Goal: Task Accomplishment & Management: Use online tool/utility

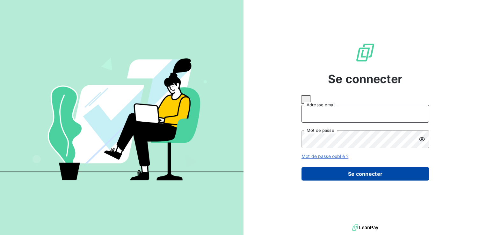
type input "[PERSON_NAME][EMAIL_ADDRESS][DOMAIN_NAME]"
click at [319, 168] on button "Se connecter" at bounding box center [364, 173] width 127 height 13
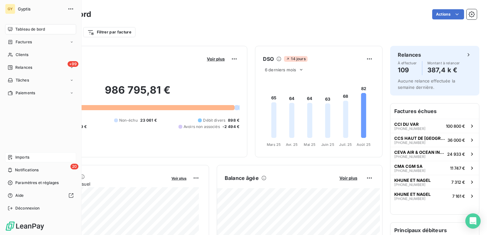
click at [24, 160] on span "Imports" at bounding box center [22, 158] width 14 height 6
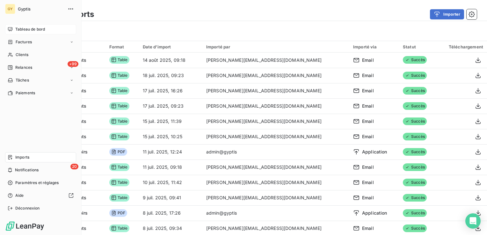
click at [16, 30] on span "Tableau de bord" at bounding box center [30, 29] width 30 height 6
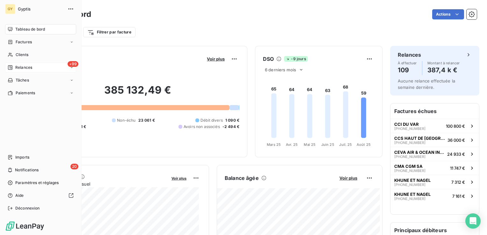
click at [28, 66] on span "Relances" at bounding box center [23, 68] width 17 height 6
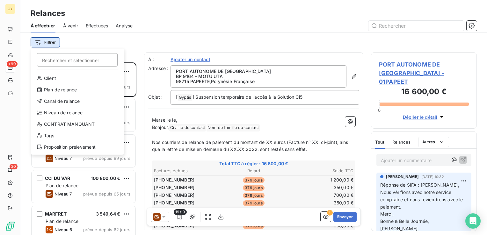
click at [38, 44] on html "GY +99 20 Relances À effectuer À venir Effectuées Analyse Filtrer Rechercher et…" at bounding box center [243, 117] width 487 height 235
click at [59, 110] on div "Niveau de relance" at bounding box center [77, 113] width 88 height 10
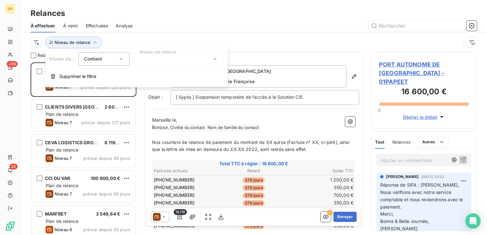
click at [213, 59] on icon at bounding box center [215, 59] width 6 height 6
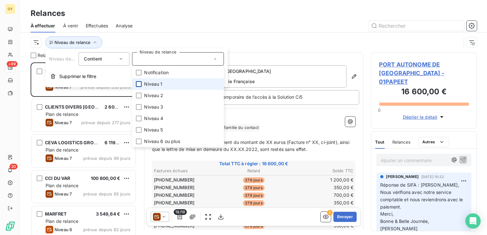
click at [138, 83] on div at bounding box center [139, 84] width 6 height 6
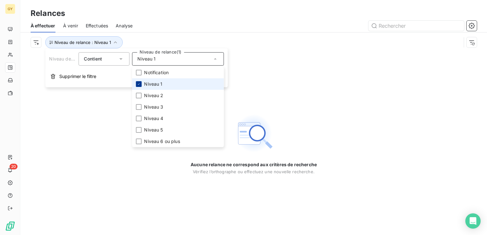
click at [140, 86] on div at bounding box center [139, 84] width 6 height 6
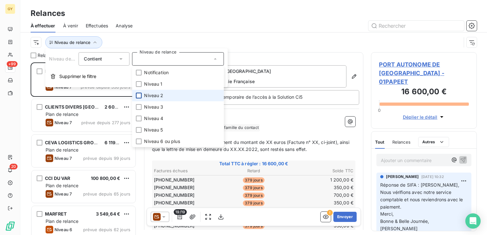
scroll to position [168, 101]
click at [137, 96] on div at bounding box center [139, 96] width 6 height 6
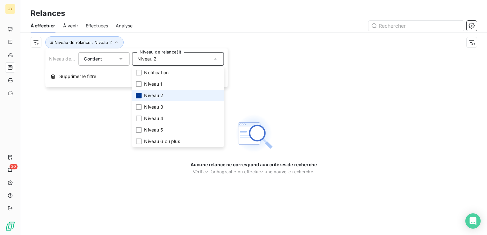
click at [137, 96] on icon at bounding box center [139, 96] width 4 height 4
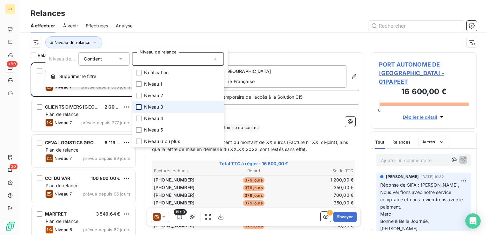
scroll to position [168, 101]
click at [140, 106] on div at bounding box center [139, 107] width 6 height 6
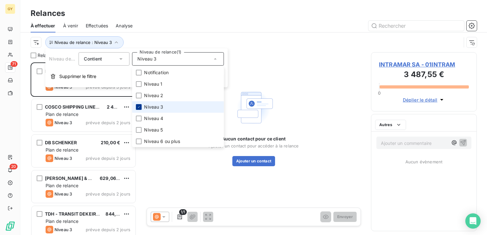
scroll to position [168, 101]
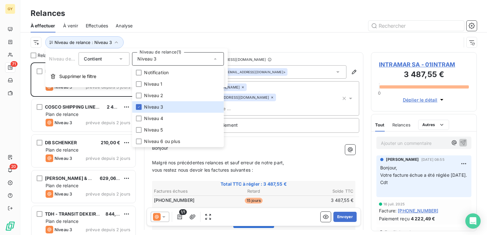
click at [238, 41] on div "Niveau de relance : Niveau 3" at bounding box center [246, 42] width 430 height 12
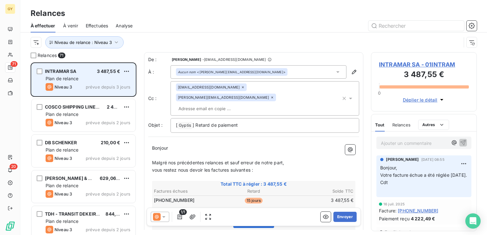
click at [83, 84] on div "Niveau 3 prévue depuis 3 jours" at bounding box center [88, 87] width 85 height 8
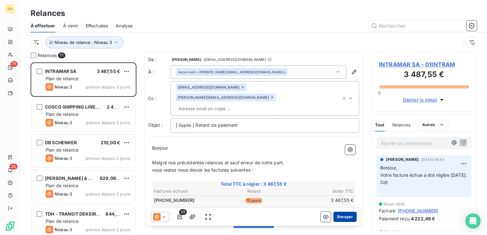
click at [336, 216] on button "Envoyer" at bounding box center [344, 217] width 23 height 10
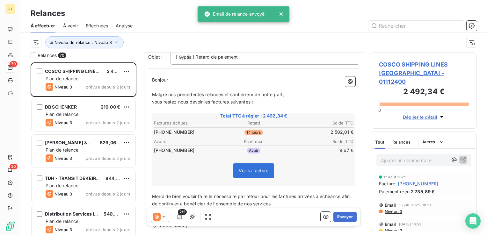
scroll to position [64, 0]
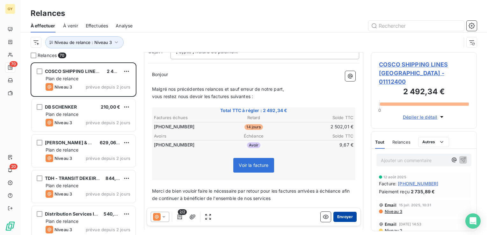
click at [342, 215] on button "Envoyer" at bounding box center [344, 217] width 23 height 10
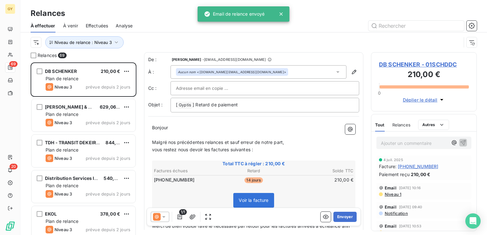
click at [342, 215] on button "Envoyer" at bounding box center [344, 217] width 23 height 10
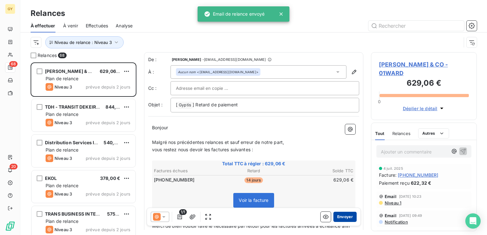
click at [341, 215] on button "Envoyer" at bounding box center [344, 217] width 23 height 10
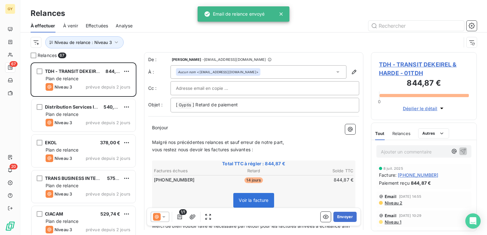
click at [341, 215] on button "Envoyer" at bounding box center [344, 217] width 23 height 10
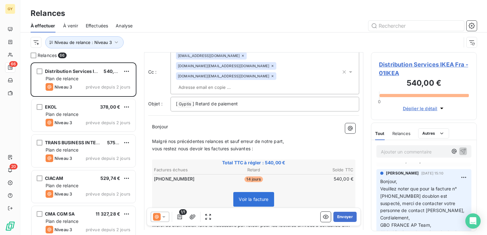
scroll to position [32, 0]
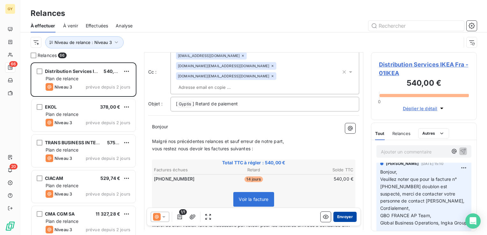
click at [340, 218] on button "Envoyer" at bounding box center [344, 217] width 23 height 10
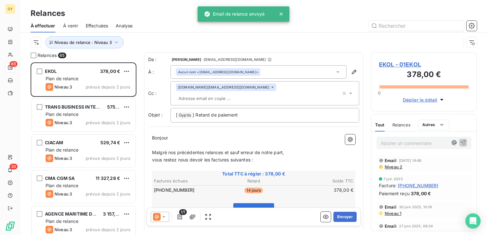
click at [340, 218] on button "Envoyer" at bounding box center [344, 217] width 23 height 10
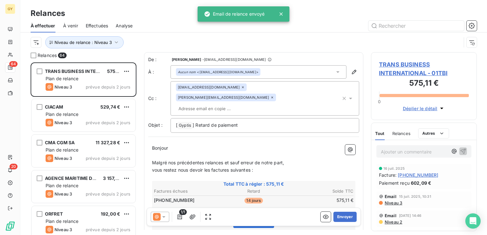
click at [340, 218] on button "Envoyer" at bounding box center [344, 217] width 23 height 10
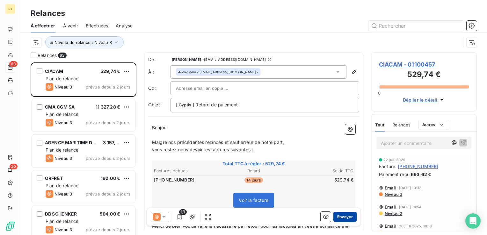
click at [338, 219] on button "Envoyer" at bounding box center [344, 217] width 23 height 10
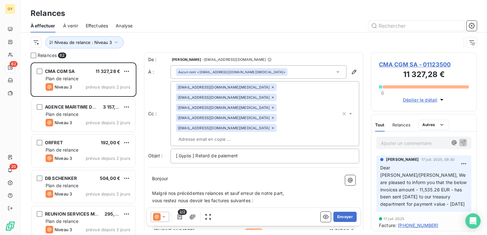
click at [396, 146] on p "Ajouter un commentaire ﻿" at bounding box center [414, 143] width 67 height 8
click at [460, 141] on icon "button" at bounding box center [463, 142] width 6 height 6
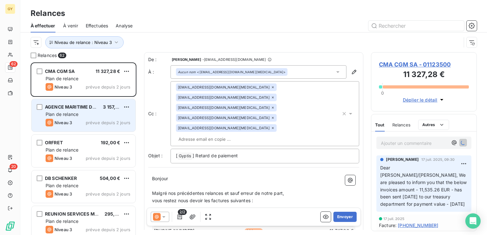
click at [68, 115] on span "Plan de relance" at bounding box center [62, 114] width 33 height 5
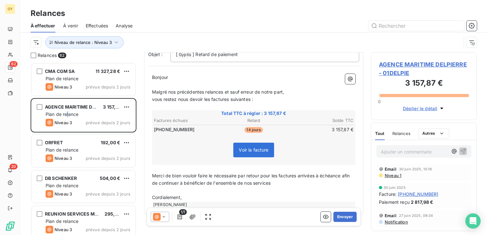
scroll to position [62, 0]
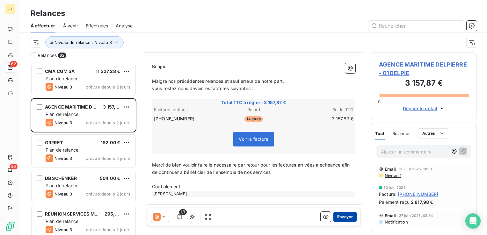
click at [339, 214] on button "Envoyer" at bounding box center [344, 217] width 23 height 10
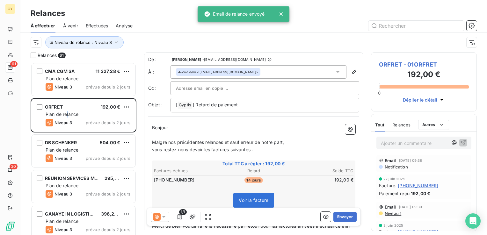
click at [339, 214] on button "Envoyer" at bounding box center [344, 217] width 23 height 10
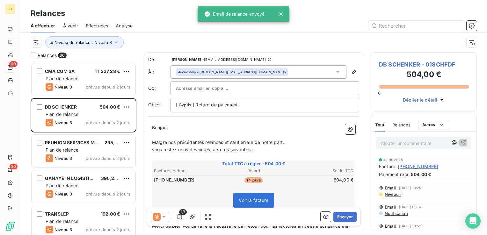
click at [339, 214] on button "Envoyer" at bounding box center [344, 217] width 23 height 10
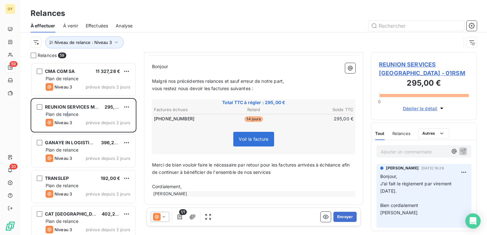
scroll to position [30, 0]
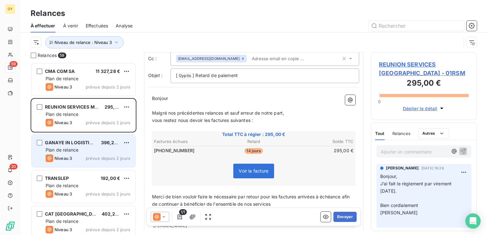
click at [70, 148] on span "Plan de relance" at bounding box center [62, 149] width 33 height 5
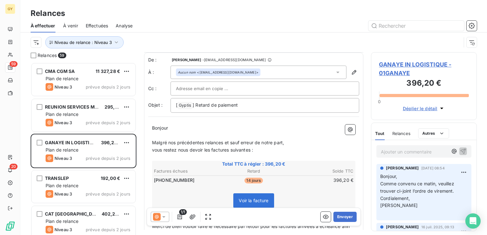
scroll to position [32, 0]
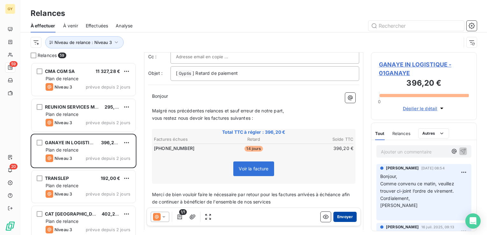
click at [344, 217] on button "Envoyer" at bounding box center [344, 217] width 23 height 10
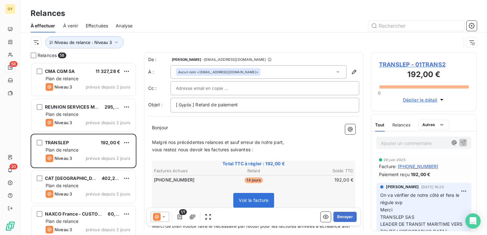
click at [344, 217] on button "Envoyer" at bounding box center [344, 217] width 23 height 10
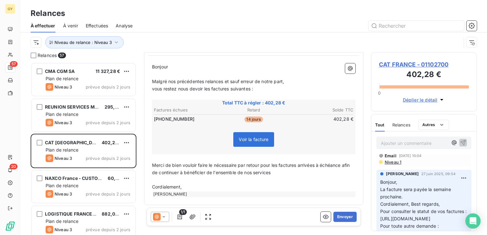
scroll to position [32, 0]
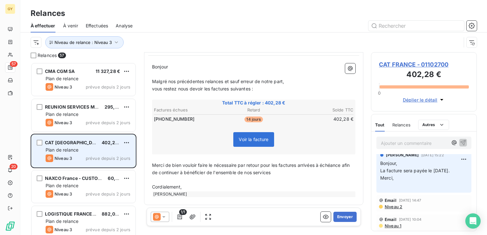
click at [114, 148] on div "Plan de relance" at bounding box center [88, 150] width 85 height 6
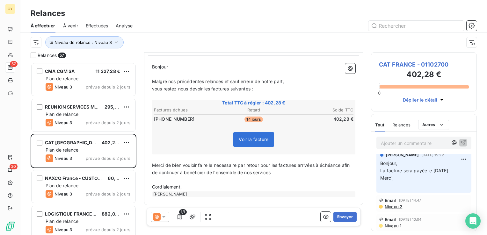
click at [162, 217] on icon at bounding box center [164, 217] width 6 height 6
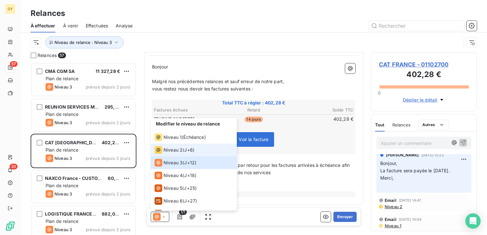
click at [169, 144] on li "Niveau 2 ( J+6 )" at bounding box center [194, 150] width 86 height 13
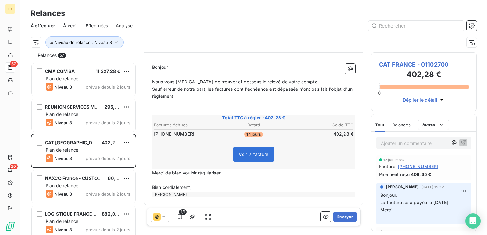
scroll to position [71, 0]
click at [345, 216] on button "Envoyer" at bounding box center [344, 217] width 23 height 10
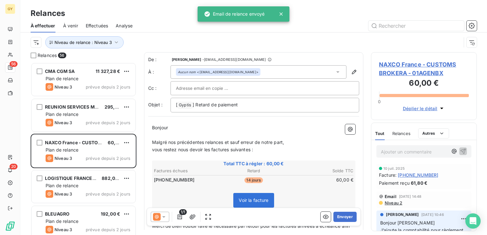
click at [163, 218] on icon at bounding box center [163, 217] width 3 height 2
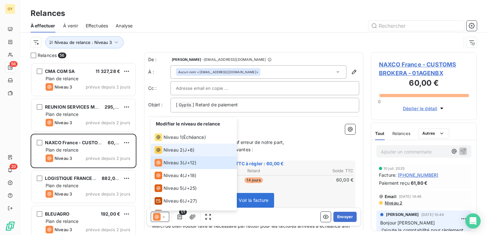
click at [180, 150] on span "Niveau 2" at bounding box center [172, 150] width 19 height 6
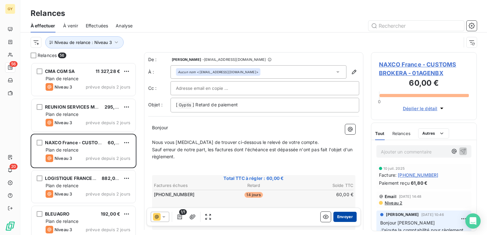
click at [340, 216] on button "Envoyer" at bounding box center [344, 217] width 23 height 10
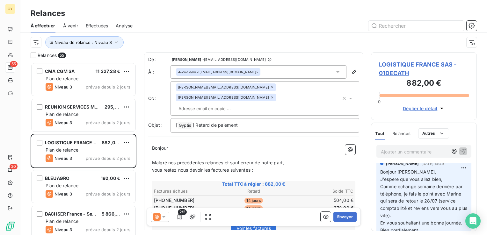
scroll to position [32, 0]
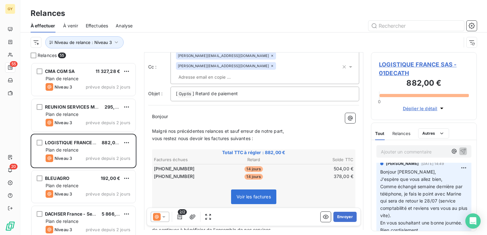
click at [164, 218] on icon at bounding box center [164, 217] width 6 height 6
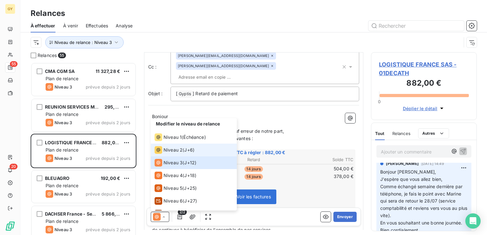
click at [180, 148] on span "Niveau 2" at bounding box center [172, 150] width 19 height 6
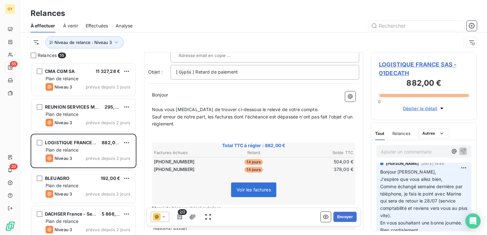
scroll to position [64, 0]
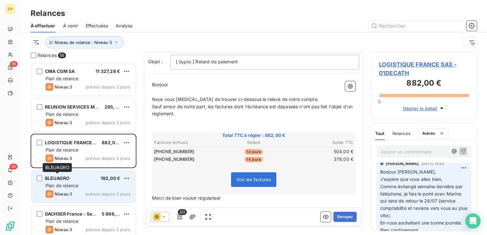
click at [68, 176] on span "BLEUAGRO" at bounding box center [57, 178] width 25 height 5
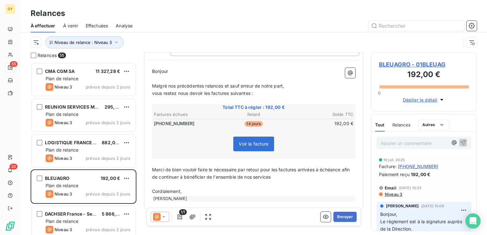
scroll to position [61, 0]
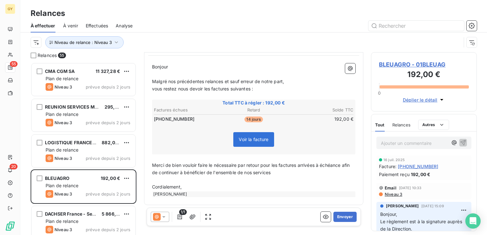
click at [162, 218] on icon at bounding box center [164, 217] width 6 height 6
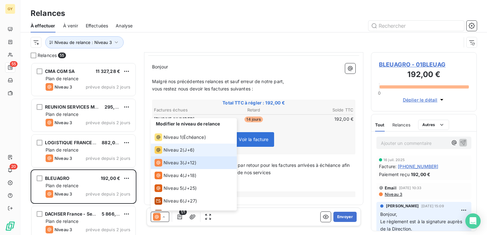
click at [182, 152] on span "Niveau 2" at bounding box center [172, 150] width 19 height 6
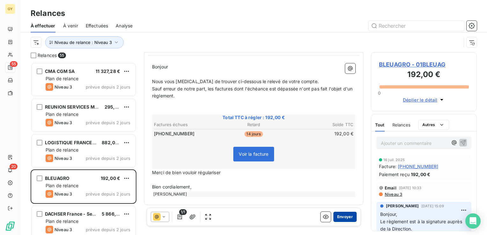
click at [342, 217] on button "Envoyer" at bounding box center [344, 217] width 23 height 10
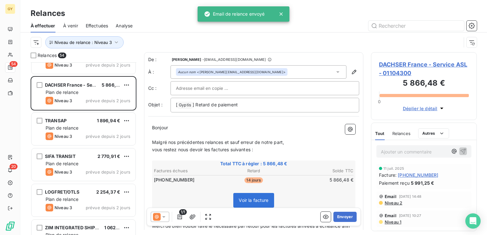
scroll to position [96, 0]
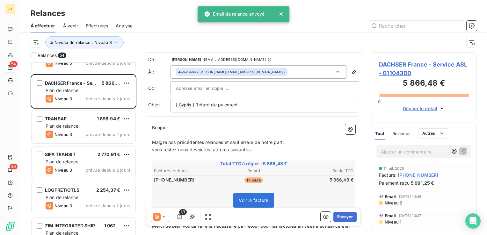
click at [165, 217] on icon at bounding box center [164, 217] width 6 height 6
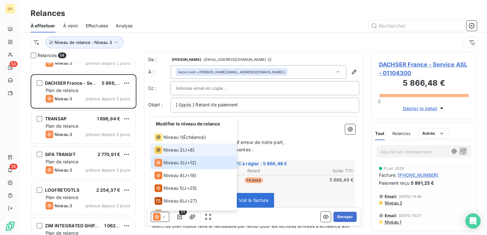
click at [188, 151] on span "J+6 )" at bounding box center [189, 150] width 10 height 6
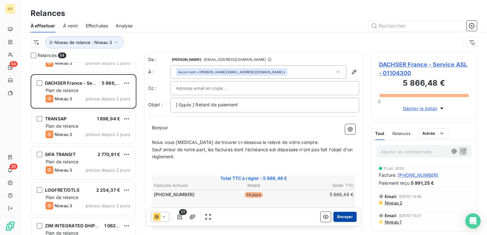
click at [342, 220] on button "Envoyer" at bounding box center [344, 217] width 23 height 10
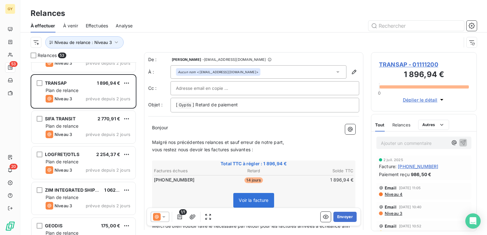
click at [166, 218] on icon at bounding box center [164, 217] width 6 height 6
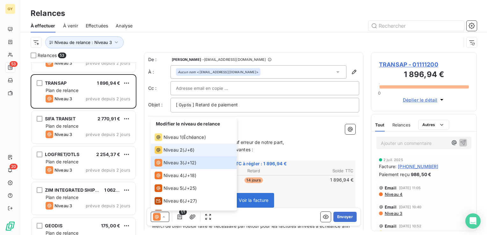
click at [183, 151] on div "Niveau 2 ( J+6 )" at bounding box center [175, 150] width 40 height 8
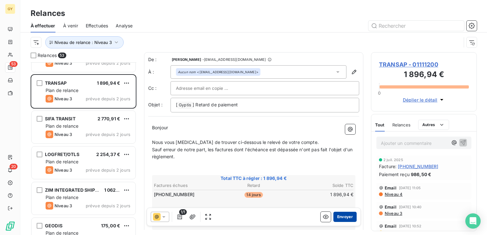
click at [343, 216] on button "Envoyer" at bounding box center [344, 217] width 23 height 10
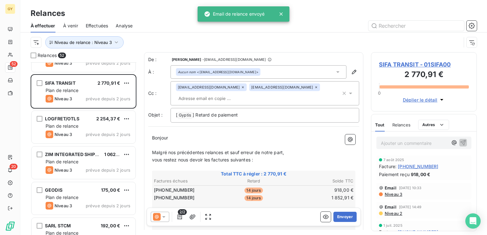
click at [165, 217] on icon at bounding box center [164, 217] width 6 height 6
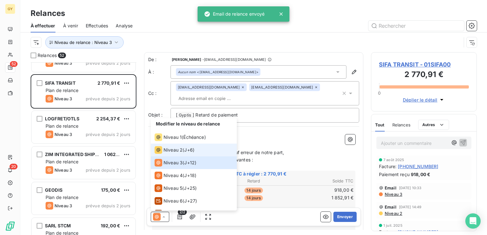
click at [182, 153] on div "Niveau 2 ( J+6 )" at bounding box center [175, 150] width 40 height 8
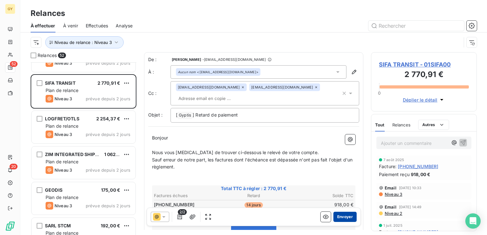
click at [335, 217] on button "Envoyer" at bounding box center [344, 217] width 23 height 10
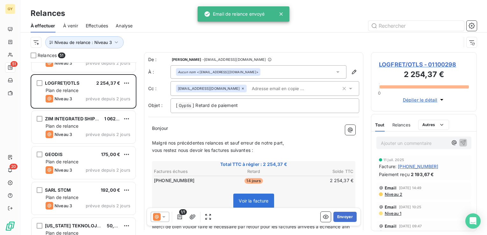
click at [166, 217] on icon at bounding box center [164, 217] width 6 height 6
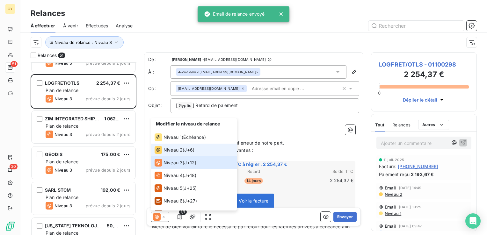
click at [180, 151] on span "Niveau 2" at bounding box center [172, 150] width 19 height 6
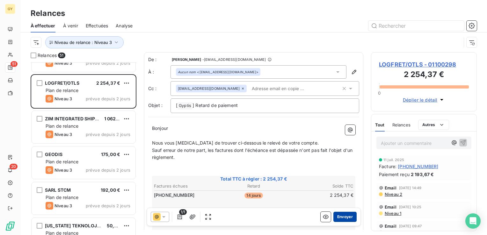
click at [338, 218] on button "Envoyer" at bounding box center [344, 217] width 23 height 10
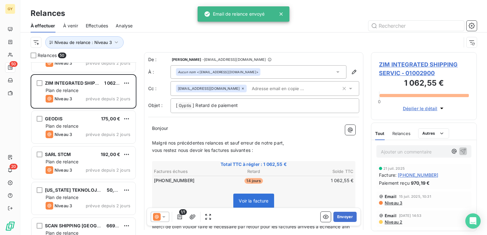
click at [166, 216] on icon at bounding box center [164, 217] width 6 height 6
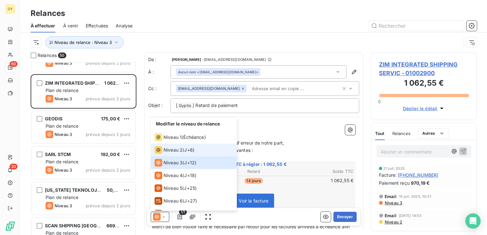
click at [177, 151] on span "Niveau 2" at bounding box center [172, 150] width 19 height 6
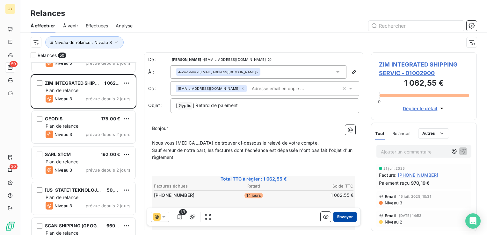
click at [339, 217] on button "Envoyer" at bounding box center [344, 217] width 23 height 10
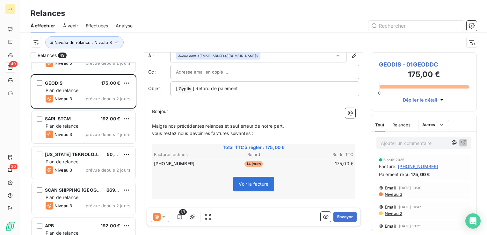
scroll to position [32, 0]
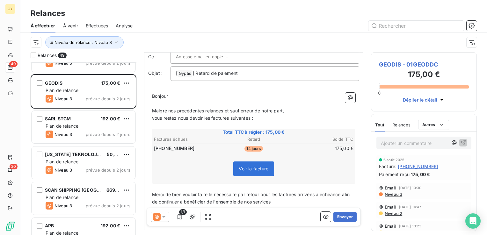
click at [165, 218] on icon at bounding box center [164, 217] width 6 height 6
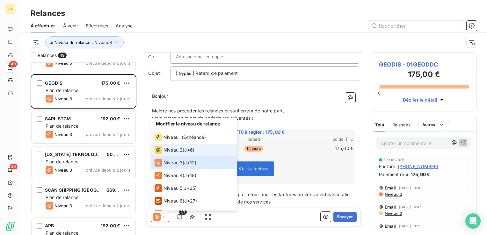
click at [205, 150] on li "Niveau 2 ( J+6 )" at bounding box center [194, 150] width 86 height 13
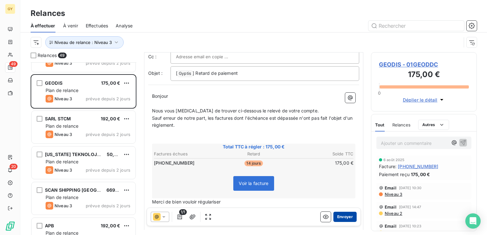
click at [339, 216] on button "Envoyer" at bounding box center [344, 217] width 23 height 10
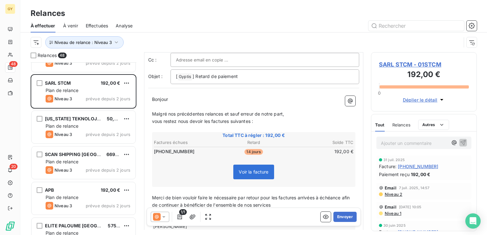
scroll to position [32, 0]
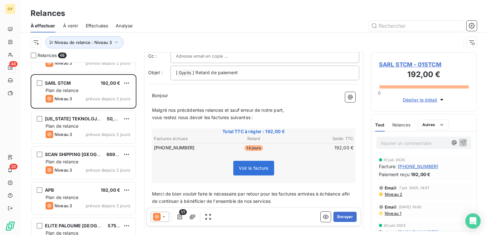
click at [164, 218] on icon at bounding box center [164, 217] width 6 height 6
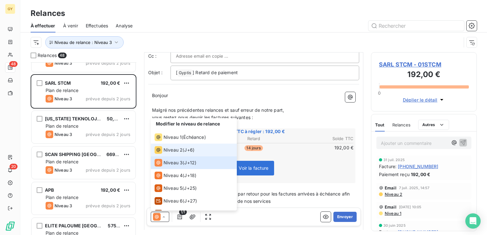
click at [181, 151] on span "Niveau 2" at bounding box center [172, 150] width 19 height 6
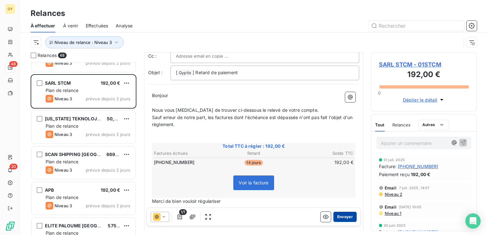
click at [341, 218] on button "Envoyer" at bounding box center [344, 217] width 23 height 10
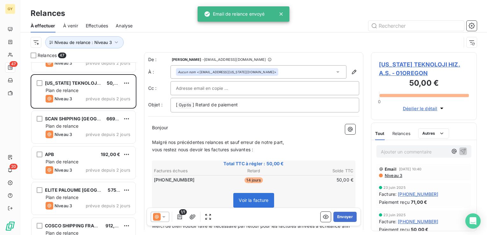
click at [165, 216] on icon at bounding box center [164, 217] width 6 height 6
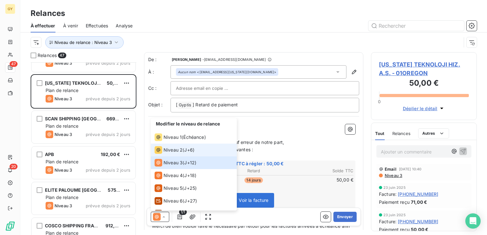
click at [175, 153] on span "Niveau 2" at bounding box center [172, 150] width 19 height 6
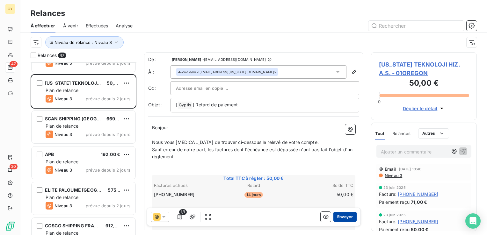
click at [337, 218] on button "Envoyer" at bounding box center [344, 217] width 23 height 10
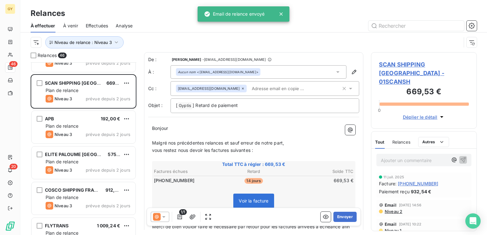
click at [167, 217] on div at bounding box center [160, 217] width 18 height 10
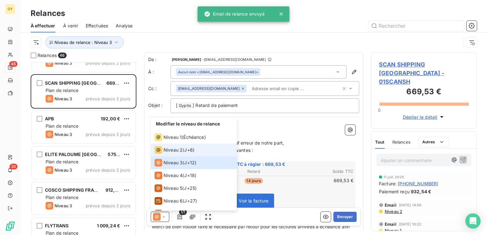
click at [184, 148] on div "Niveau 2 ( J+6 )" at bounding box center [175, 150] width 40 height 8
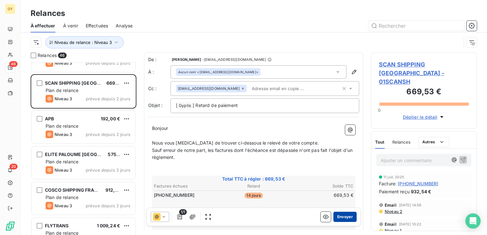
click at [342, 219] on button "Envoyer" at bounding box center [344, 217] width 23 height 10
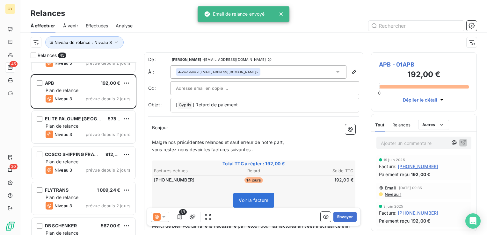
click at [165, 217] on icon at bounding box center [164, 217] width 6 height 6
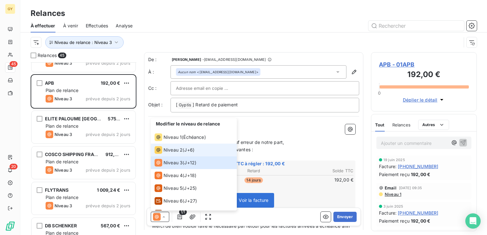
click at [181, 150] on span "Niveau 2" at bounding box center [172, 150] width 19 height 6
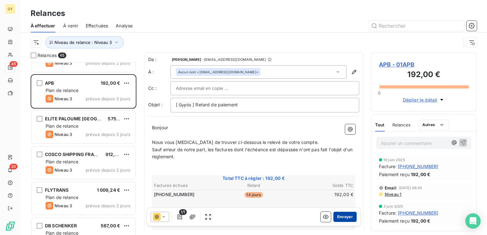
click at [336, 219] on button "Envoyer" at bounding box center [344, 217] width 23 height 10
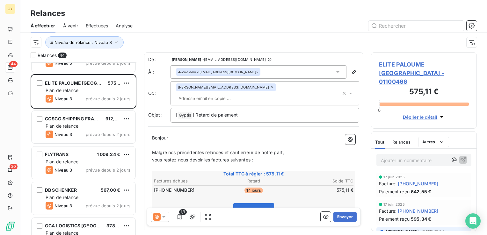
click at [165, 217] on icon at bounding box center [164, 217] width 6 height 6
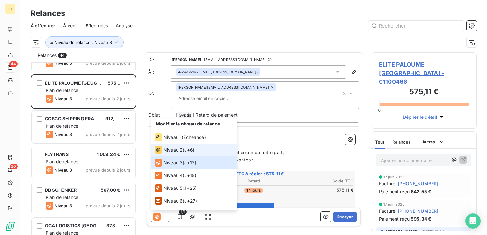
click at [182, 151] on span "Niveau 2" at bounding box center [172, 150] width 19 height 6
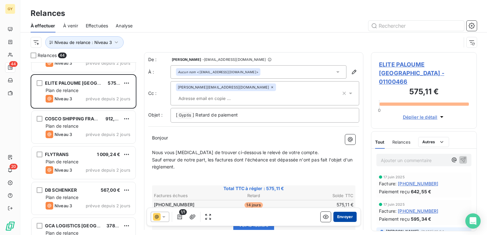
click at [345, 215] on button "Envoyer" at bounding box center [344, 217] width 23 height 10
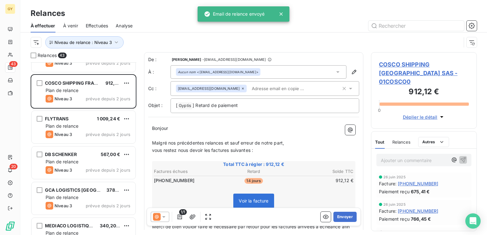
click at [163, 215] on icon at bounding box center [164, 217] width 6 height 6
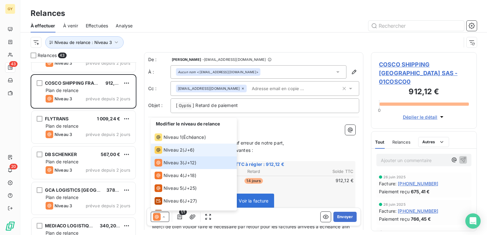
click at [187, 149] on span "J+6 )" at bounding box center [189, 150] width 10 height 6
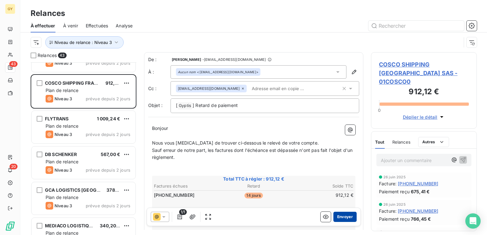
click at [347, 219] on button "Envoyer" at bounding box center [344, 217] width 23 height 10
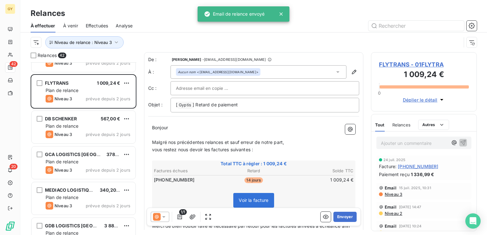
click at [164, 218] on icon at bounding box center [164, 217] width 6 height 6
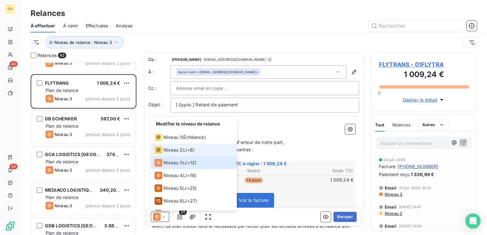
click at [183, 147] on div "Niveau 2 ( J+6 )" at bounding box center [175, 150] width 40 height 8
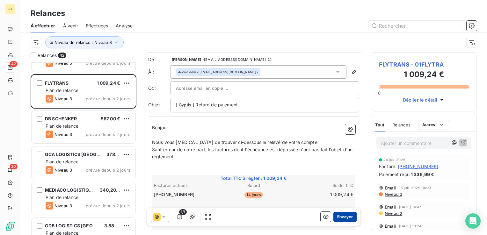
click at [349, 220] on button "Envoyer" at bounding box center [344, 217] width 23 height 10
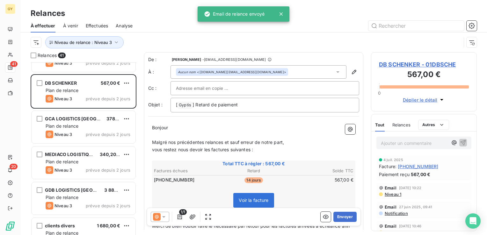
click at [163, 218] on icon at bounding box center [164, 217] width 6 height 6
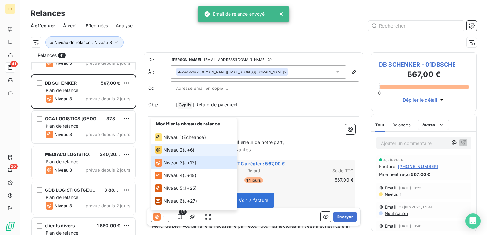
click at [176, 149] on span "Niveau 2" at bounding box center [172, 150] width 19 height 6
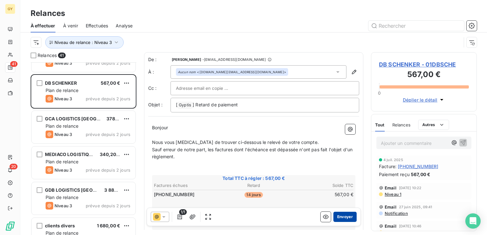
click at [336, 215] on button "Envoyer" at bounding box center [344, 217] width 23 height 10
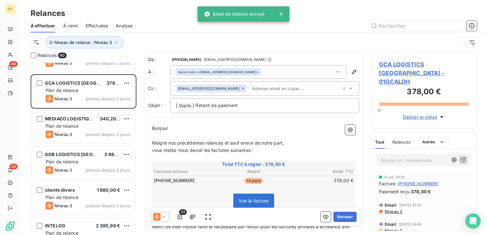
click at [166, 217] on icon at bounding box center [164, 217] width 6 height 6
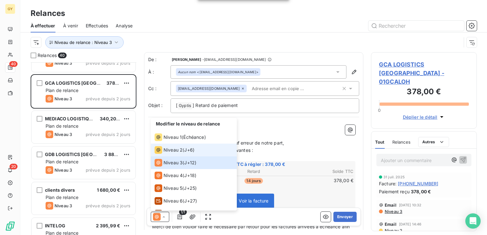
click at [183, 150] on div "Niveau 2 ( J+6 )" at bounding box center [175, 150] width 40 height 8
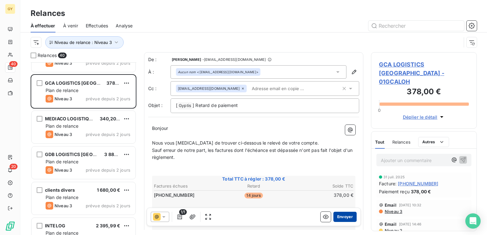
click at [339, 220] on button "Envoyer" at bounding box center [344, 217] width 23 height 10
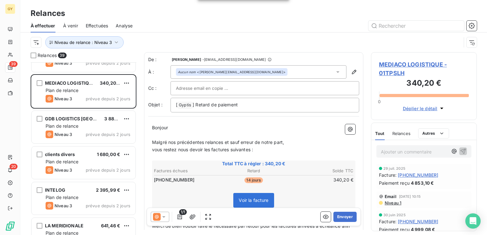
click at [165, 217] on icon at bounding box center [164, 217] width 6 height 6
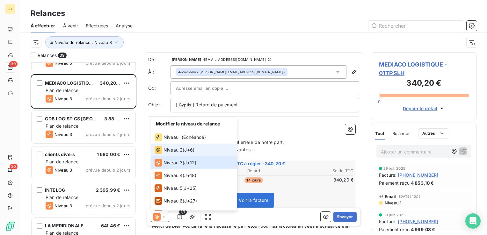
click at [178, 150] on span "Niveau 2" at bounding box center [172, 150] width 19 height 6
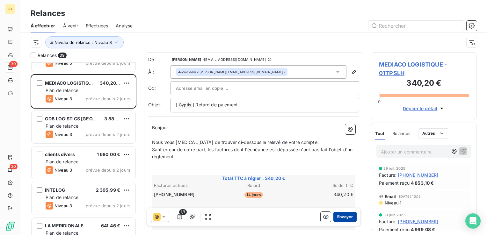
click at [343, 216] on button "Envoyer" at bounding box center [344, 217] width 23 height 10
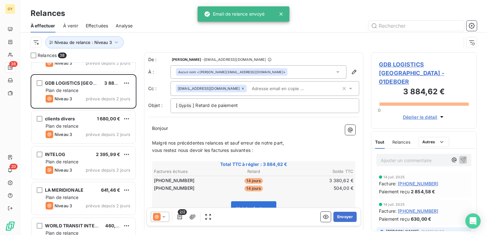
click at [165, 216] on icon at bounding box center [164, 217] width 6 height 6
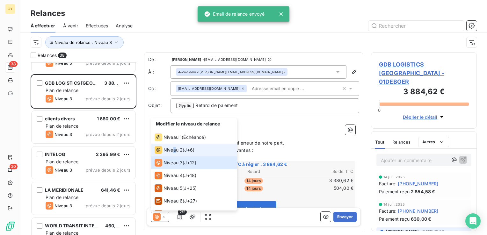
drag, startPoint x: 174, startPoint y: 144, endPoint x: 175, endPoint y: 148, distance: 4.2
click at [175, 148] on li "Niveau 2 ( J+6 )" at bounding box center [194, 150] width 86 height 13
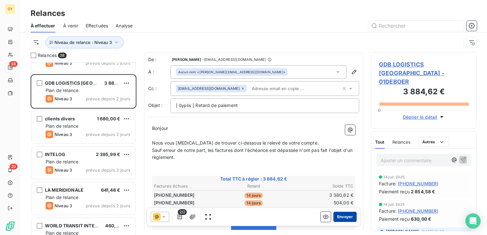
click at [336, 219] on button "Envoyer" at bounding box center [344, 217] width 23 height 10
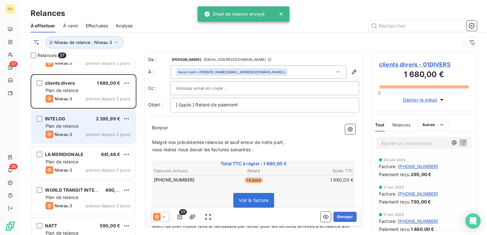
click at [71, 137] on div "Niveau 3" at bounding box center [59, 135] width 26 height 8
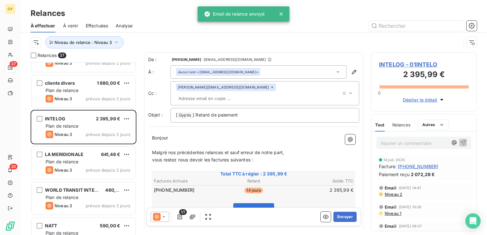
click at [165, 217] on icon at bounding box center [164, 217] width 6 height 6
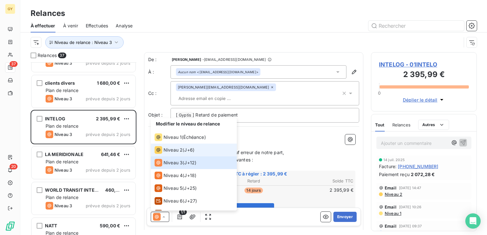
click at [178, 151] on span "Niveau 2" at bounding box center [172, 150] width 19 height 6
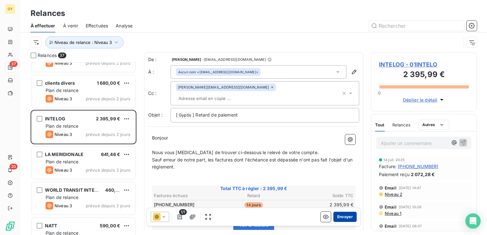
click at [335, 220] on button "Envoyer" at bounding box center [344, 217] width 23 height 10
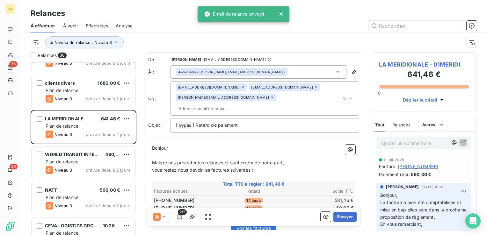
click at [163, 218] on icon at bounding box center [164, 217] width 6 height 6
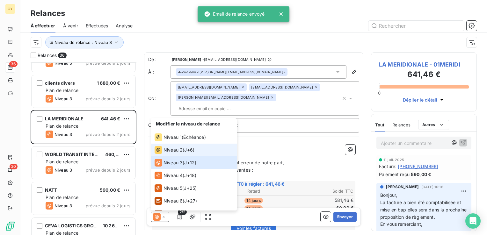
click at [183, 150] on div "Niveau 2 ( J+6 )" at bounding box center [175, 150] width 40 height 8
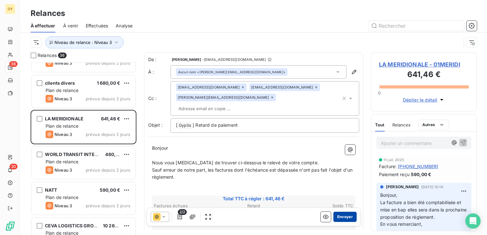
click at [338, 220] on button "Envoyer" at bounding box center [344, 217] width 23 height 10
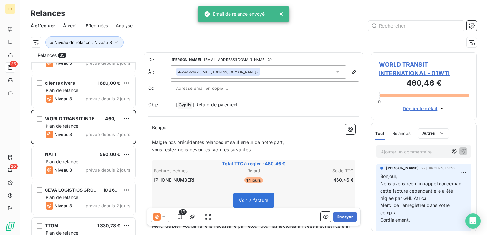
click at [166, 218] on icon at bounding box center [164, 217] width 6 height 6
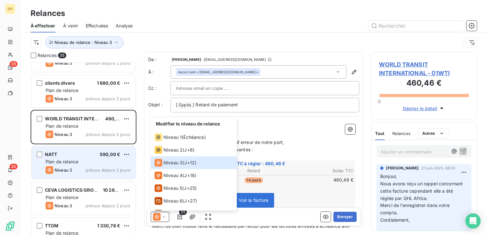
click at [54, 164] on div "Plan de relance" at bounding box center [88, 162] width 85 height 6
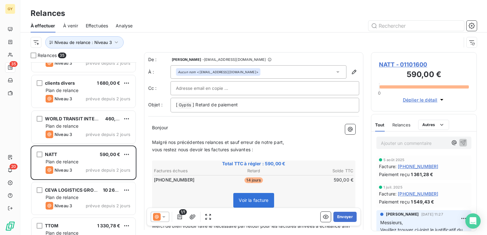
click at [165, 218] on icon at bounding box center [164, 217] width 6 height 6
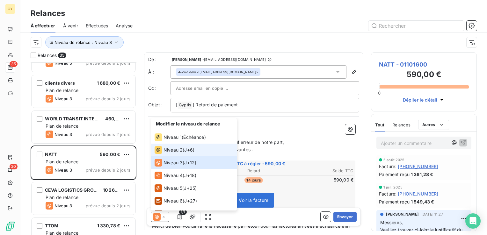
click at [182, 150] on div "Niveau 2 ( J+6 )" at bounding box center [175, 150] width 40 height 8
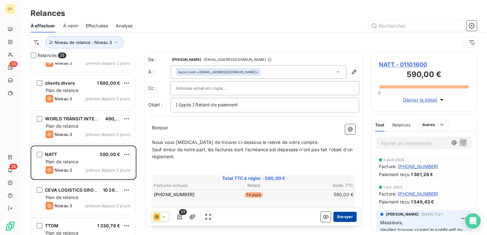
click at [340, 216] on button "Envoyer" at bounding box center [344, 217] width 23 height 10
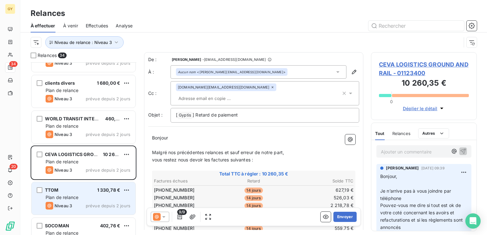
click at [71, 199] on span "Plan de relance" at bounding box center [62, 197] width 33 height 5
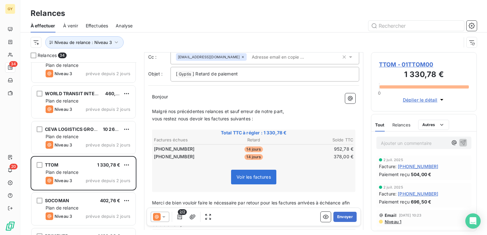
scroll to position [159, 0]
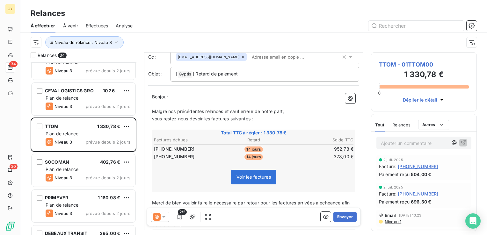
click at [164, 218] on icon at bounding box center [164, 217] width 6 height 6
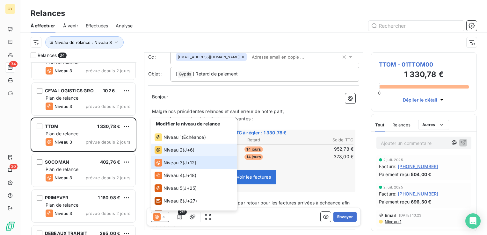
click at [180, 146] on li "Niveau 2 ( J+6 )" at bounding box center [194, 150] width 86 height 13
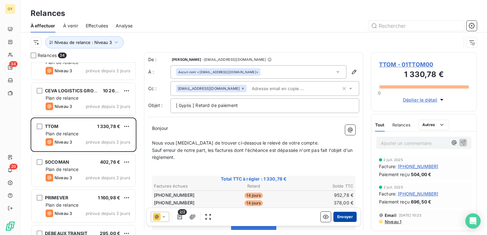
click at [338, 215] on button "Envoyer" at bounding box center [344, 217] width 23 height 10
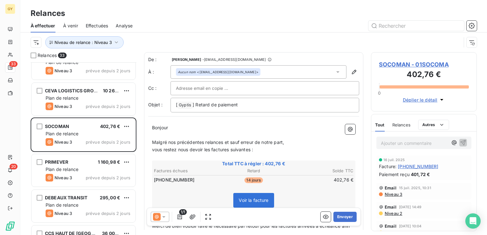
click at [165, 216] on icon at bounding box center [164, 217] width 6 height 6
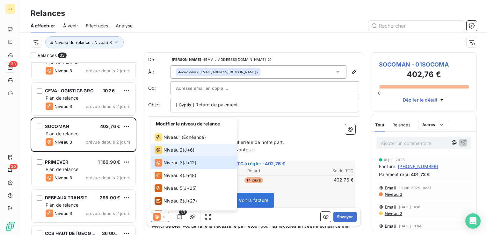
click at [169, 149] on span "Niveau 2" at bounding box center [172, 150] width 19 height 6
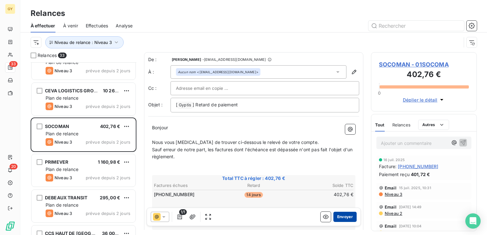
click at [333, 216] on button "Envoyer" at bounding box center [344, 217] width 23 height 10
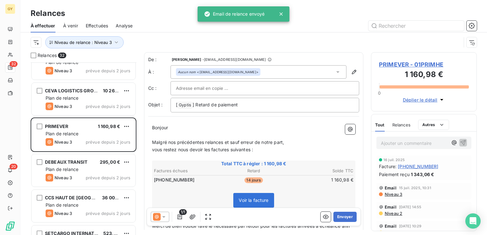
click at [164, 219] on icon at bounding box center [164, 217] width 6 height 6
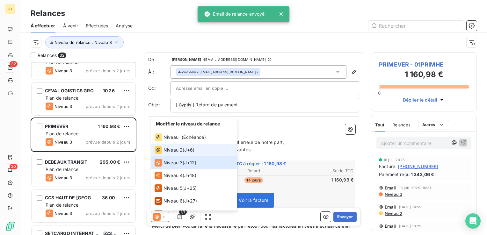
click at [173, 151] on span "Niveau 2" at bounding box center [172, 150] width 19 height 6
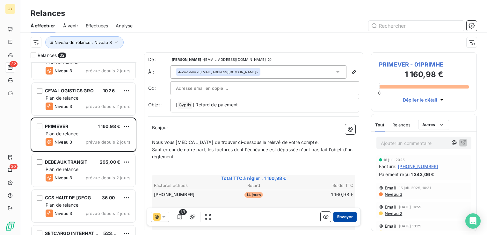
click at [340, 216] on button "Envoyer" at bounding box center [344, 217] width 23 height 10
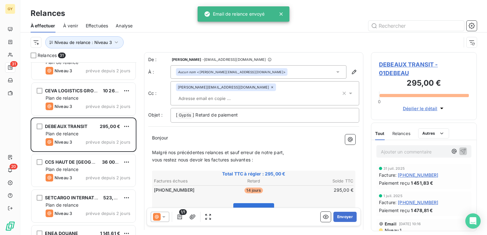
click at [164, 217] on icon at bounding box center [164, 217] width 6 height 6
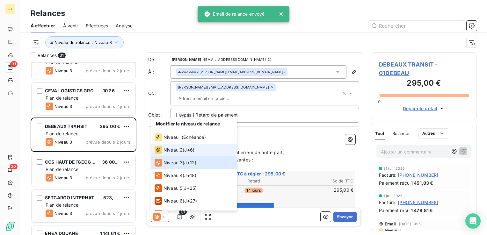
click at [180, 152] on span "Niveau 2" at bounding box center [172, 150] width 19 height 6
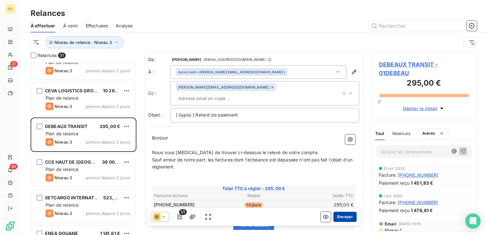
click at [339, 219] on button "Envoyer" at bounding box center [344, 217] width 23 height 10
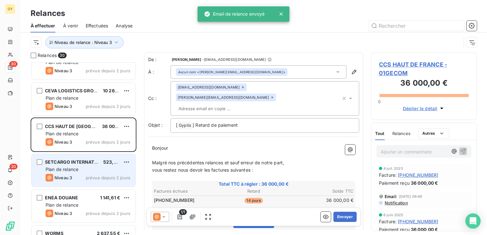
click at [73, 171] on span "Plan de relance" at bounding box center [62, 169] width 33 height 5
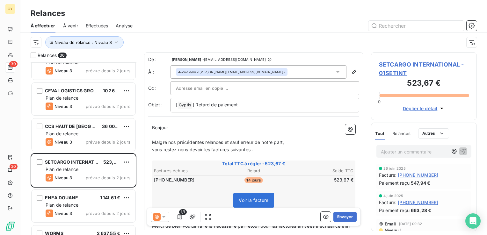
click at [165, 218] on icon at bounding box center [164, 217] width 6 height 6
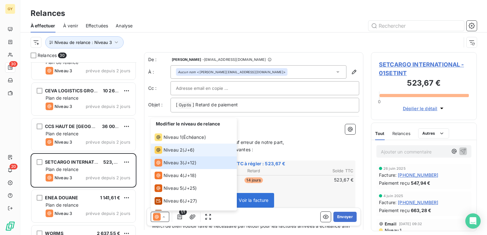
click at [183, 155] on li "Niveau 2 ( J+6 )" at bounding box center [194, 150] width 86 height 13
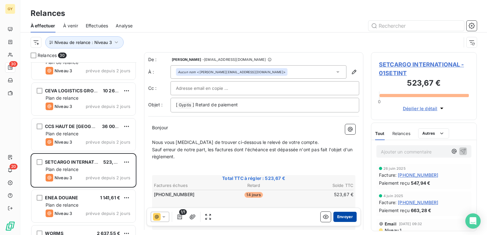
click at [342, 215] on button "Envoyer" at bounding box center [344, 217] width 23 height 10
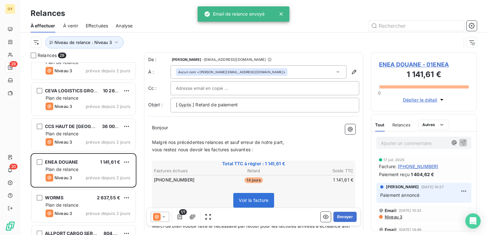
click at [164, 219] on icon at bounding box center [164, 217] width 6 height 6
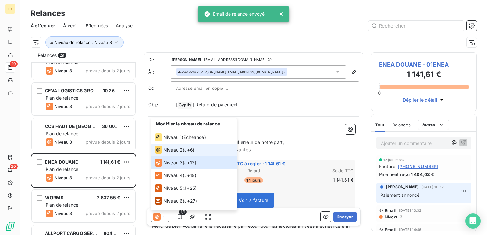
click at [185, 151] on span "J+6 )" at bounding box center [189, 150] width 10 height 6
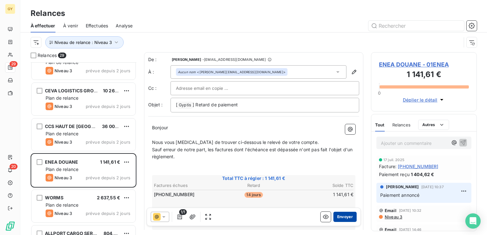
click at [342, 218] on button "Envoyer" at bounding box center [344, 217] width 23 height 10
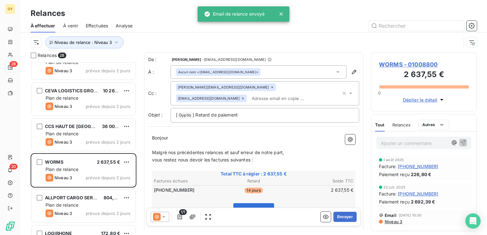
click at [163, 216] on icon at bounding box center [164, 217] width 6 height 6
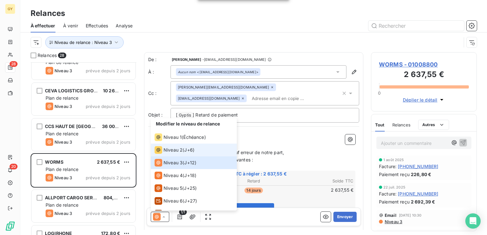
click at [180, 148] on span "Niveau 2" at bounding box center [172, 150] width 19 height 6
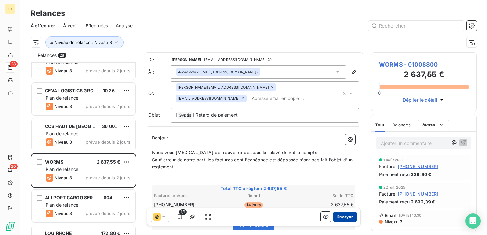
click at [339, 218] on button "Envoyer" at bounding box center [344, 217] width 23 height 10
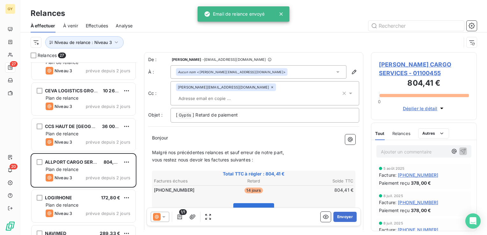
click at [166, 219] on icon at bounding box center [164, 217] width 6 height 6
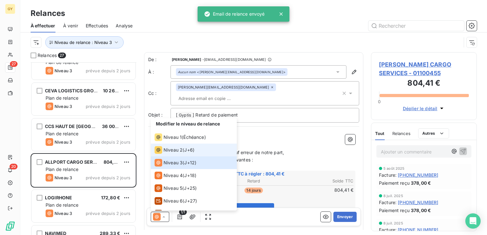
click at [176, 149] on span "Niveau 2" at bounding box center [172, 150] width 19 height 6
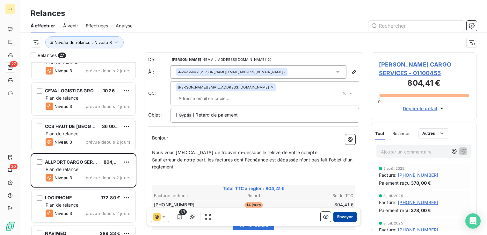
click at [347, 215] on button "Envoyer" at bounding box center [344, 217] width 23 height 10
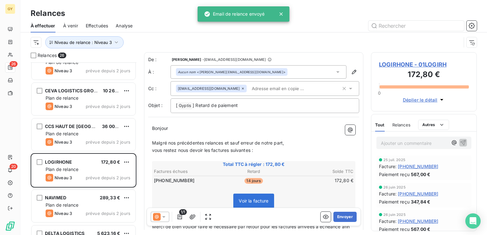
click at [165, 217] on icon at bounding box center [164, 217] width 6 height 6
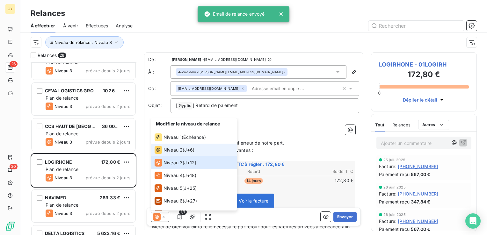
click at [183, 153] on div "Niveau 2 ( J+6 )" at bounding box center [175, 150] width 40 height 8
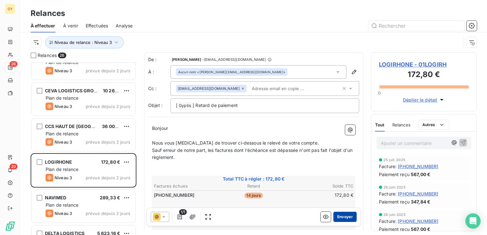
click at [347, 217] on button "Envoyer" at bounding box center [344, 217] width 23 height 10
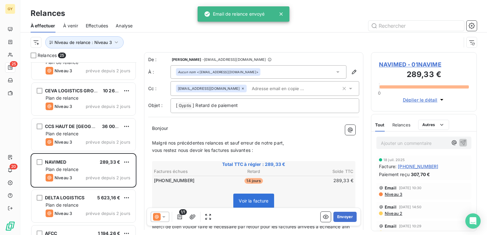
click at [167, 217] on icon at bounding box center [164, 217] width 6 height 6
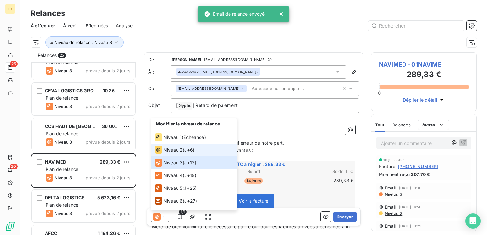
click at [186, 150] on span "J+6 )" at bounding box center [189, 150] width 10 height 6
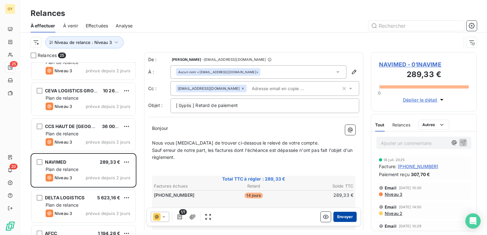
click at [344, 216] on button "Envoyer" at bounding box center [344, 217] width 23 height 10
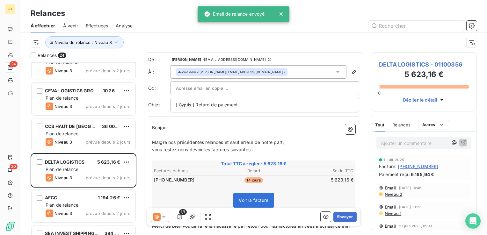
click at [164, 219] on icon at bounding box center [164, 217] width 6 height 6
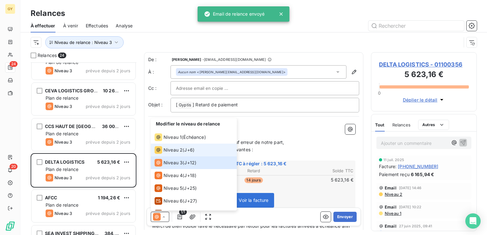
click at [191, 148] on span "J+6 )" at bounding box center [189, 150] width 10 height 6
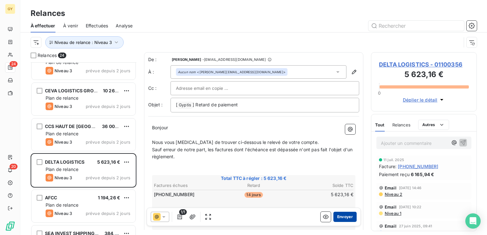
click at [338, 217] on button "Envoyer" at bounding box center [344, 217] width 23 height 10
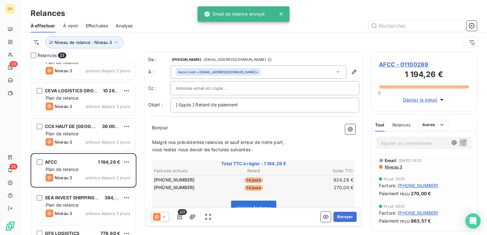
click at [163, 217] on icon at bounding box center [163, 217] width 3 height 2
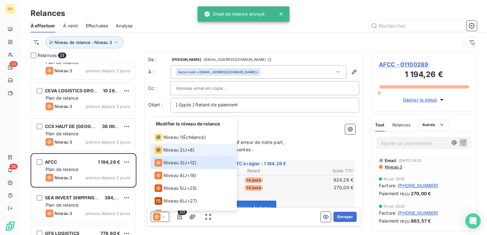
click at [189, 152] on span "J+6 )" at bounding box center [189, 150] width 10 height 6
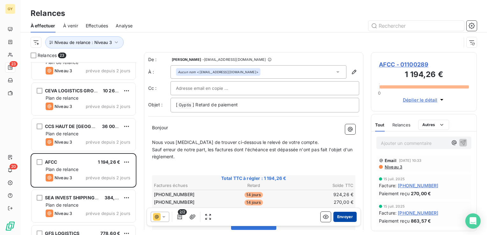
click at [340, 217] on button "Envoyer" at bounding box center [344, 217] width 23 height 10
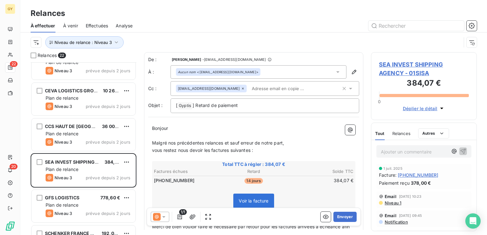
click at [165, 218] on icon at bounding box center [164, 217] width 6 height 6
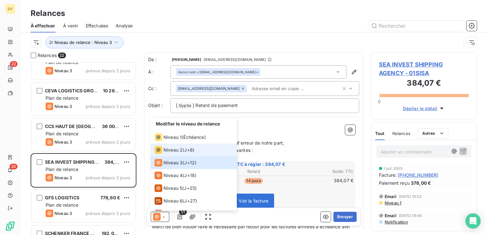
click at [188, 147] on span "J+6 )" at bounding box center [189, 150] width 10 height 6
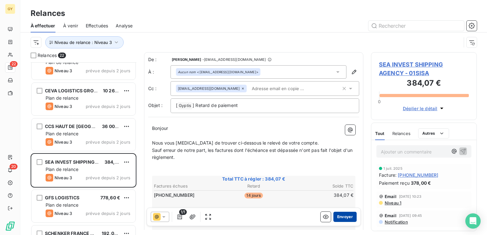
click at [338, 220] on button "Envoyer" at bounding box center [344, 217] width 23 height 10
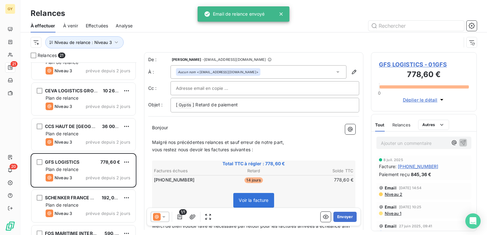
click at [165, 217] on icon at bounding box center [164, 217] width 6 height 6
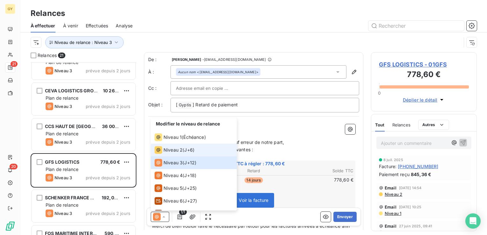
click at [178, 146] on div "Niveau 2" at bounding box center [169, 150] width 28 height 8
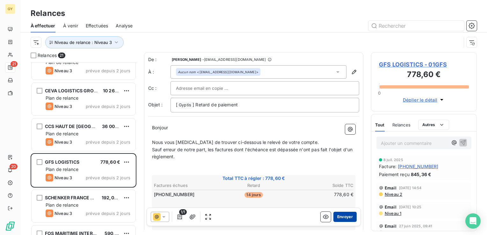
click at [342, 213] on button "Envoyer" at bounding box center [344, 217] width 23 height 10
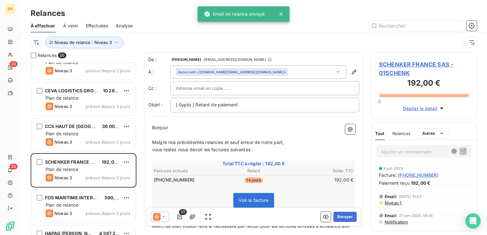
click at [164, 216] on icon at bounding box center [163, 217] width 3 height 2
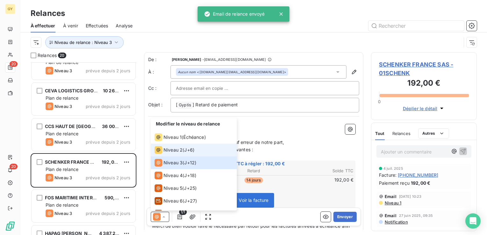
click at [178, 154] on div "Niveau 2" at bounding box center [169, 150] width 28 height 8
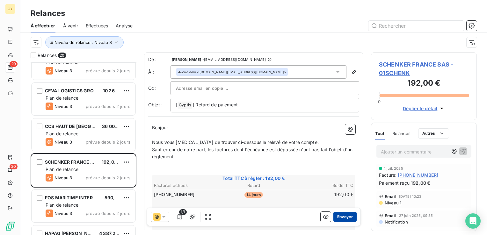
click at [344, 217] on button "Envoyer" at bounding box center [344, 217] width 23 height 10
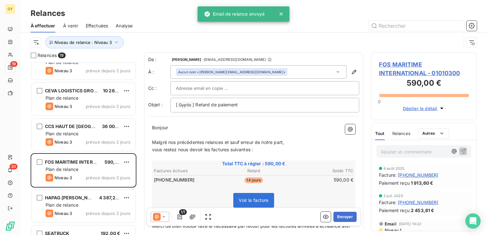
click at [165, 217] on icon at bounding box center [163, 217] width 3 height 2
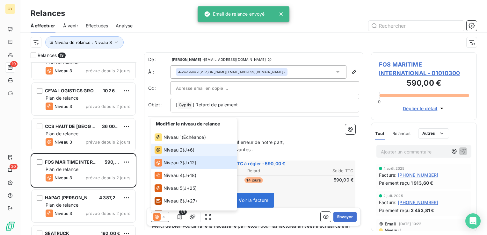
click at [208, 145] on li "Niveau 2 ( J+6 )" at bounding box center [194, 150] width 86 height 13
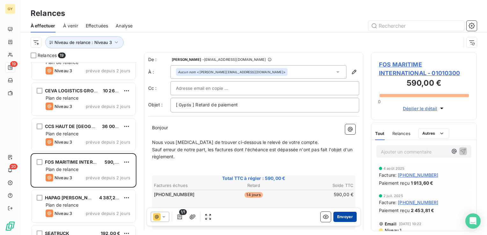
click at [344, 216] on button "Envoyer" at bounding box center [344, 217] width 23 height 10
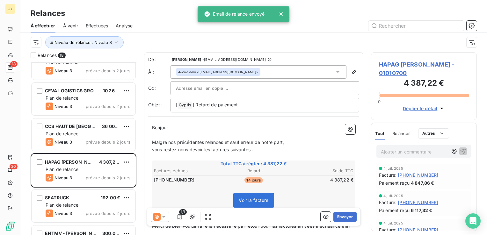
click at [164, 214] on icon at bounding box center [164, 217] width 6 height 6
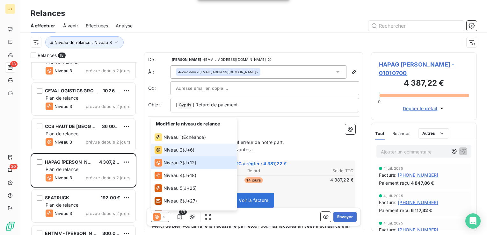
click at [188, 153] on span "J+6 )" at bounding box center [189, 150] width 10 height 6
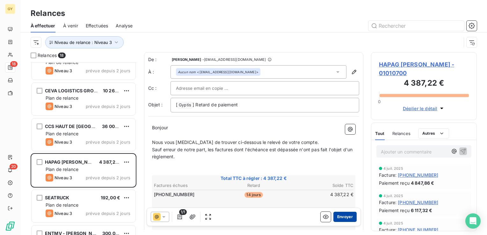
click at [344, 220] on button "Envoyer" at bounding box center [344, 217] width 23 height 10
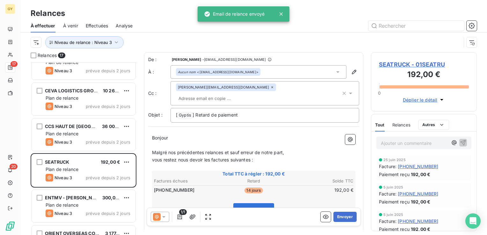
click at [164, 217] on icon at bounding box center [163, 217] width 3 height 2
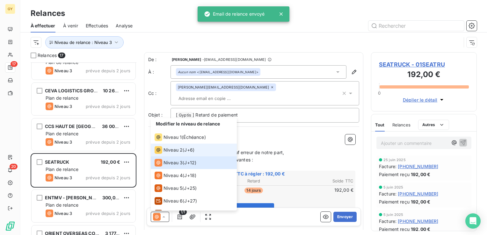
click at [200, 149] on li "Niveau 2 ( J+6 )" at bounding box center [194, 150] width 86 height 13
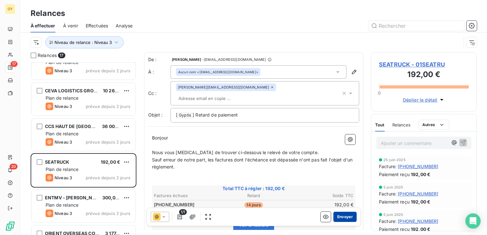
click at [347, 217] on button "Envoyer" at bounding box center [344, 217] width 23 height 10
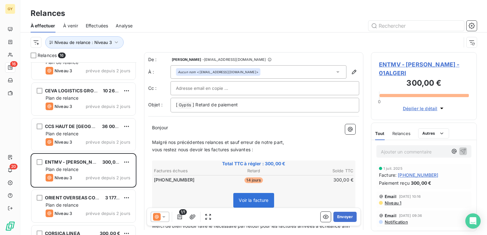
click at [165, 217] on icon at bounding box center [164, 217] width 6 height 6
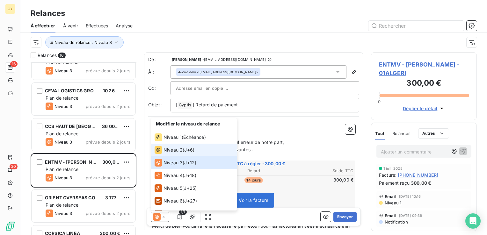
click at [180, 152] on span "Niveau 2" at bounding box center [172, 150] width 19 height 6
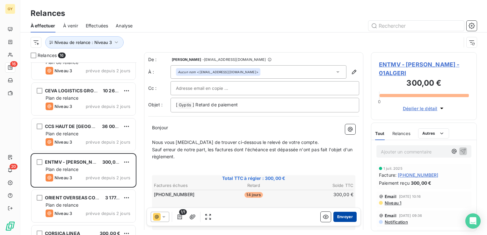
click at [345, 217] on button "Envoyer" at bounding box center [344, 217] width 23 height 10
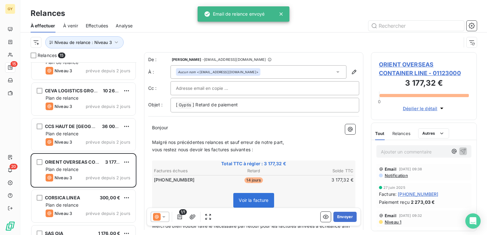
click at [165, 220] on div at bounding box center [160, 217] width 18 height 10
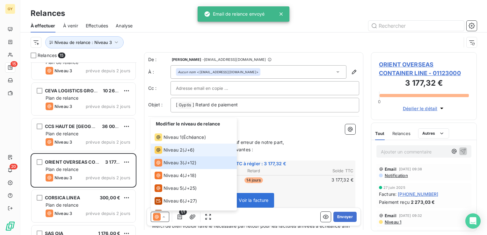
click at [185, 151] on div "Niveau 2 ( J+6 )" at bounding box center [175, 150] width 40 height 8
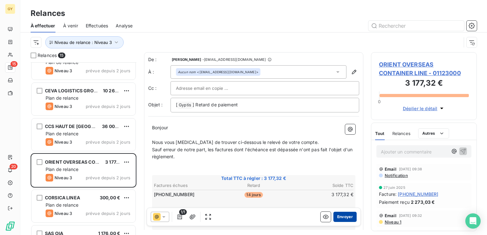
click at [338, 217] on button "Envoyer" at bounding box center [344, 217] width 23 height 10
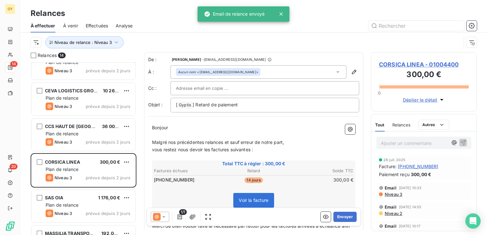
click at [164, 216] on icon at bounding box center [163, 217] width 3 height 2
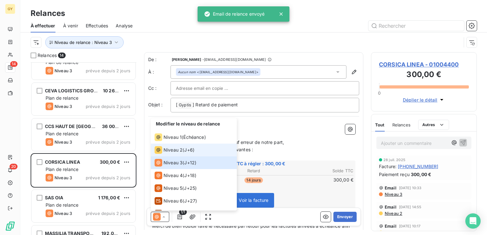
click at [189, 151] on span "J+6 )" at bounding box center [189, 150] width 10 height 6
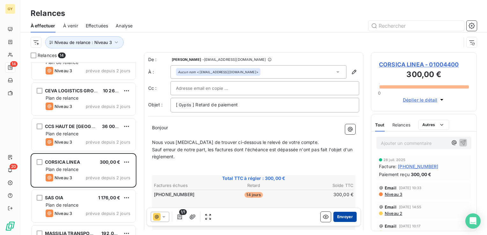
click at [338, 219] on button "Envoyer" at bounding box center [344, 217] width 23 height 10
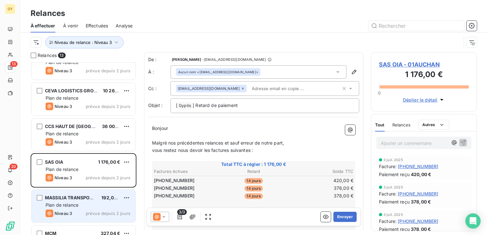
click at [88, 205] on div "Plan de relance" at bounding box center [88, 205] width 85 height 6
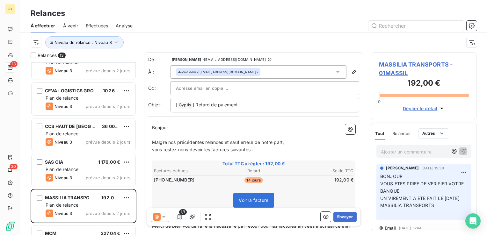
click at [164, 217] on icon at bounding box center [163, 217] width 3 height 2
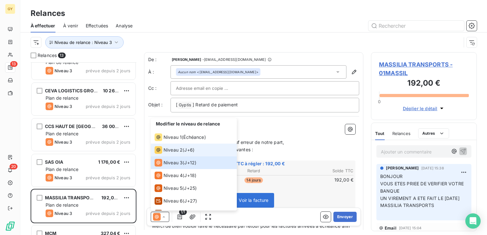
click at [189, 148] on span "J+6 )" at bounding box center [189, 150] width 10 height 6
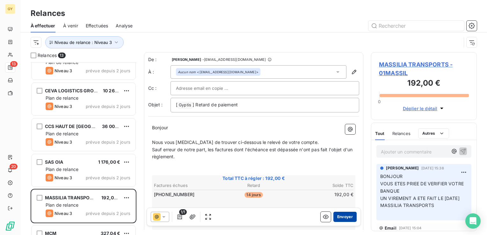
click at [342, 217] on button "Envoyer" at bounding box center [344, 217] width 23 height 10
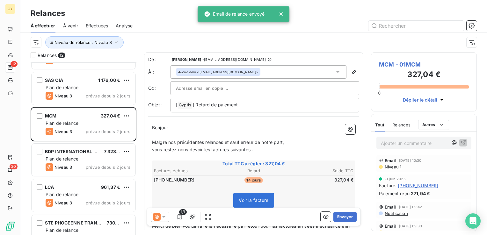
scroll to position [255, 0]
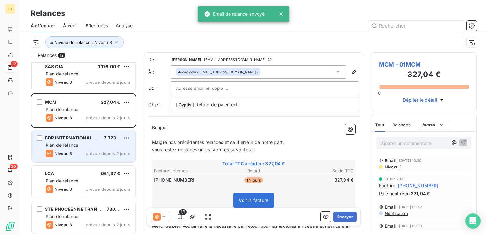
click at [78, 140] on div "BDP INTERNATIONAL - AIR IMPORT" at bounding box center [72, 138] width 54 height 6
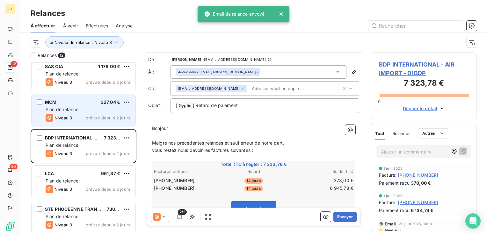
click at [94, 120] on span "prévue depuis 2 jours" at bounding box center [108, 117] width 45 height 5
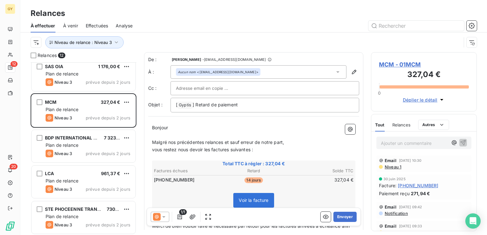
click at [163, 216] on icon at bounding box center [163, 217] width 3 height 2
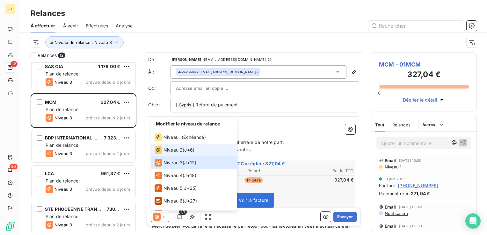
click at [183, 147] on div "Niveau 2 ( J+6 )" at bounding box center [175, 150] width 40 height 8
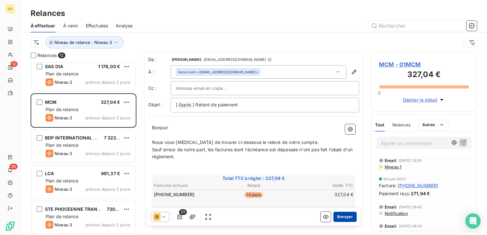
click at [340, 218] on button "Envoyer" at bounding box center [344, 217] width 23 height 10
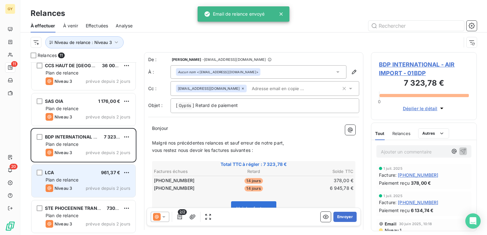
scroll to position [220, 0]
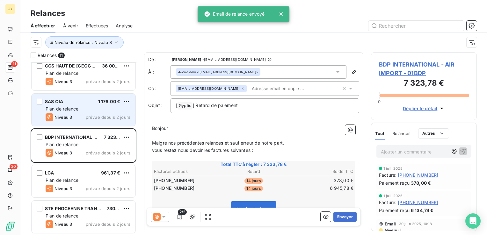
click at [84, 110] on div "Plan de relance" at bounding box center [88, 109] width 85 height 6
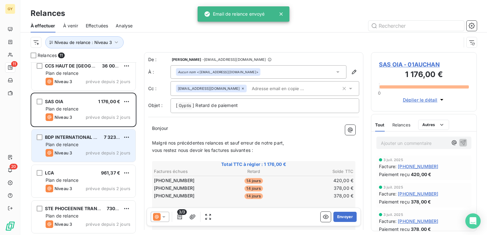
click at [83, 143] on div "Plan de relance" at bounding box center [88, 144] width 85 height 6
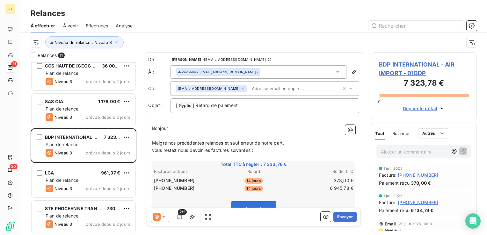
click at [164, 220] on icon at bounding box center [164, 217] width 6 height 6
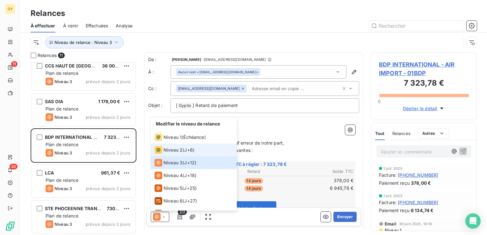
click at [183, 150] on div "Niveau 2 ( J+6 )" at bounding box center [175, 150] width 40 height 8
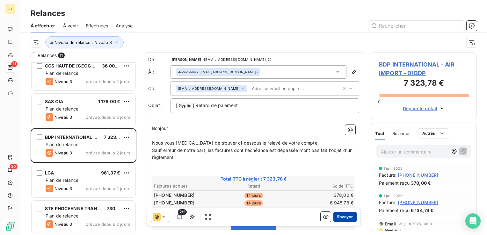
click at [348, 219] on button "Envoyer" at bounding box center [344, 217] width 23 height 10
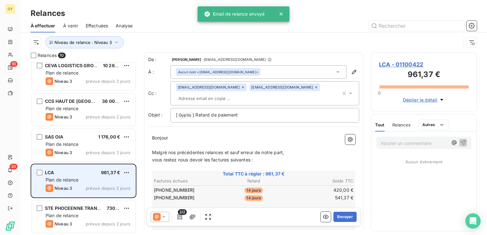
scroll to position [184, 0]
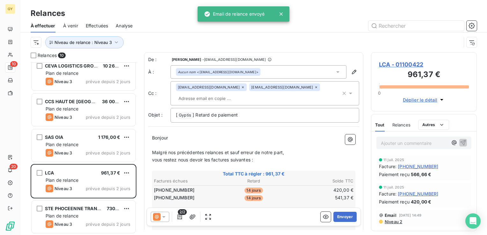
click at [163, 216] on icon at bounding box center [163, 217] width 3 height 2
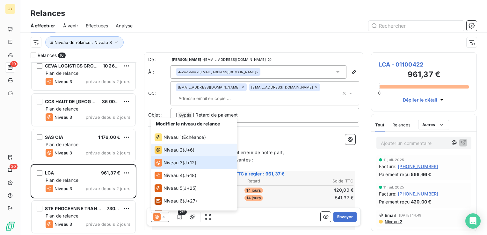
click at [184, 151] on div "Niveau 2 ( J+6 )" at bounding box center [175, 150] width 40 height 8
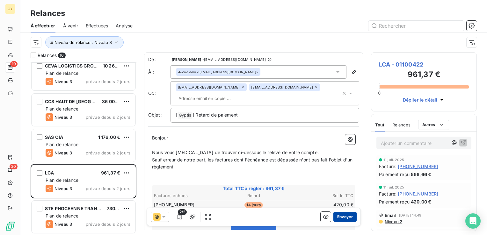
click at [339, 219] on button "Envoyer" at bounding box center [344, 217] width 23 height 10
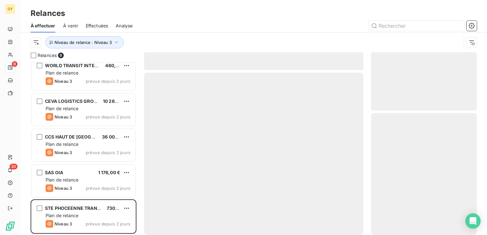
scroll to position [148, 0]
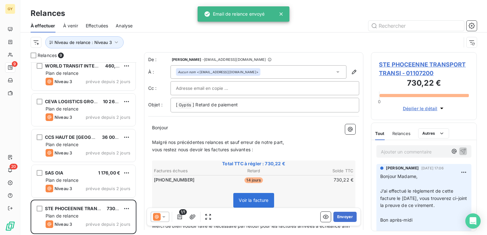
click at [166, 216] on icon at bounding box center [164, 217] width 6 height 6
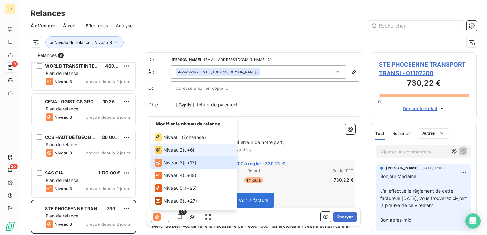
click at [182, 147] on span "Niveau 2" at bounding box center [172, 150] width 19 height 6
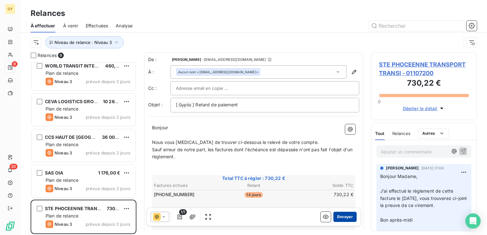
click at [343, 216] on button "Envoyer" at bounding box center [344, 217] width 23 height 10
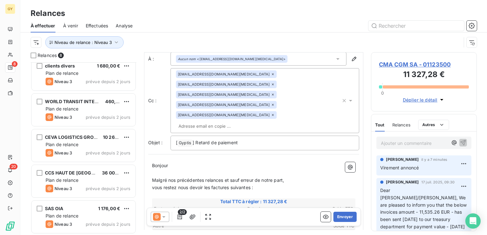
scroll to position [32, 0]
